Goal: Task Accomplishment & Management: Manage account settings

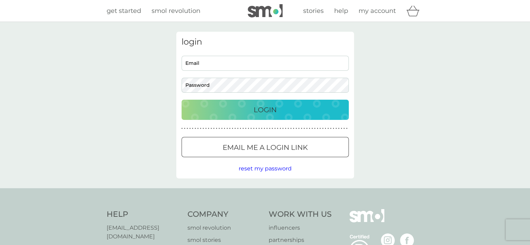
type input "[EMAIL_ADDRESS][DOMAIN_NAME]"
click at [261, 105] on p "Login" at bounding box center [265, 109] width 23 height 11
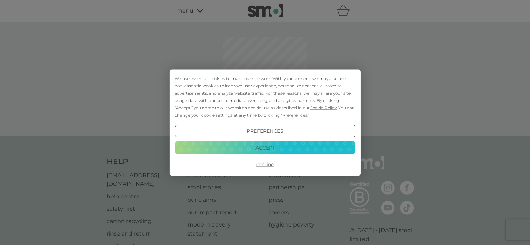
click at [278, 148] on button "Accept" at bounding box center [265, 148] width 181 height 13
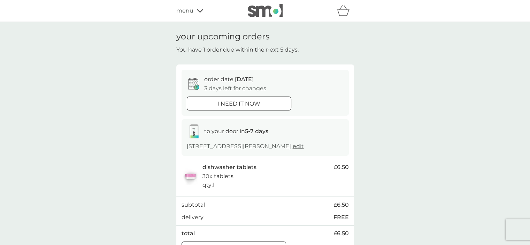
click at [248, 101] on div at bounding box center [239, 103] width 25 height 7
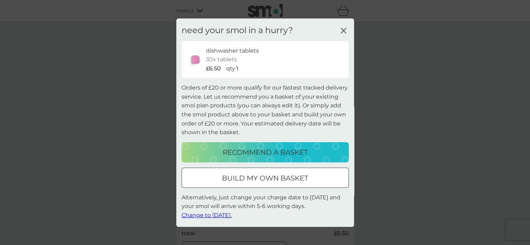
click at [339, 29] on icon at bounding box center [344, 30] width 10 height 10
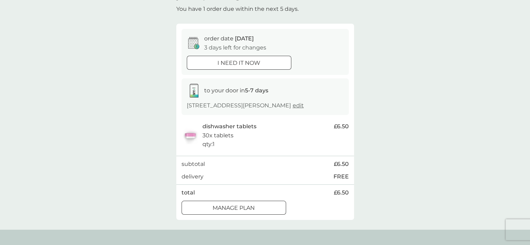
scroll to position [105, 0]
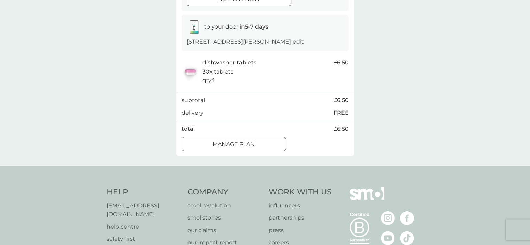
click at [224, 142] on div at bounding box center [233, 144] width 25 height 7
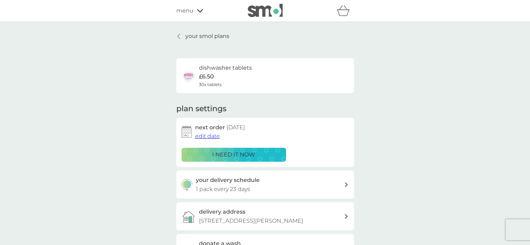
scroll to position [35, 0]
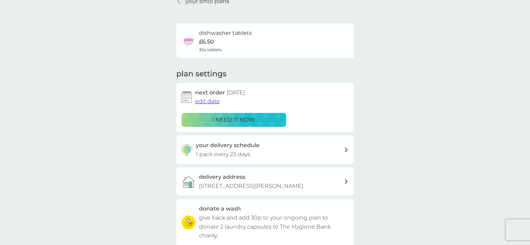
click at [209, 100] on span "edit date" at bounding box center [207, 101] width 25 height 7
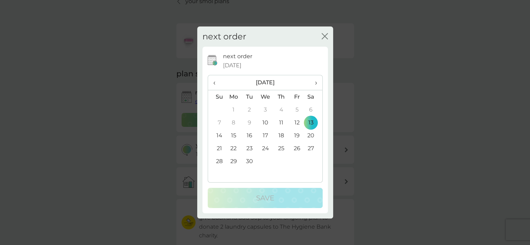
click at [317, 83] on th "›" at bounding box center [313, 82] width 17 height 15
click at [235, 123] on td "6" at bounding box center [234, 122] width 16 height 13
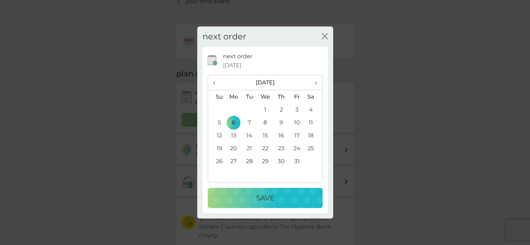
click at [257, 198] on p "Save" at bounding box center [265, 198] width 18 height 11
